Goal: Task Accomplishment & Management: Manage account settings

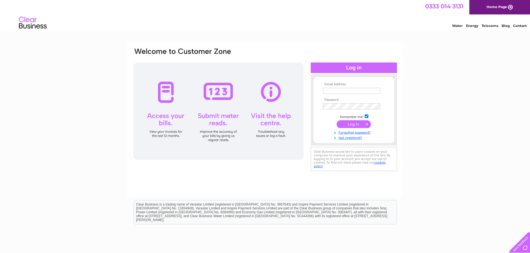
click at [352, 88] on input "text" at bounding box center [351, 91] width 57 height 6
type input "[EMAIL_ADDRESS][DOMAIN_NAME]"
click at [351, 124] on input "submit" at bounding box center [353, 124] width 34 height 8
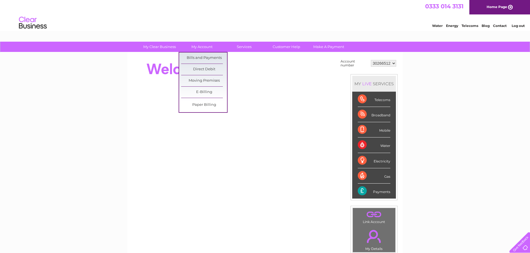
drag, startPoint x: 200, startPoint y: 56, endPoint x: 211, endPoint y: 64, distance: 13.2
click at [200, 56] on link "Bills and Payments" at bounding box center [204, 58] width 46 height 11
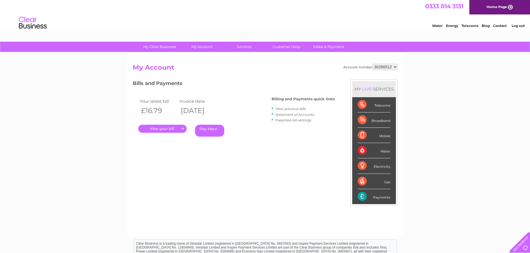
click at [153, 125] on link "." at bounding box center [162, 129] width 48 height 8
